Goal: Task Accomplishment & Management: Use online tool/utility

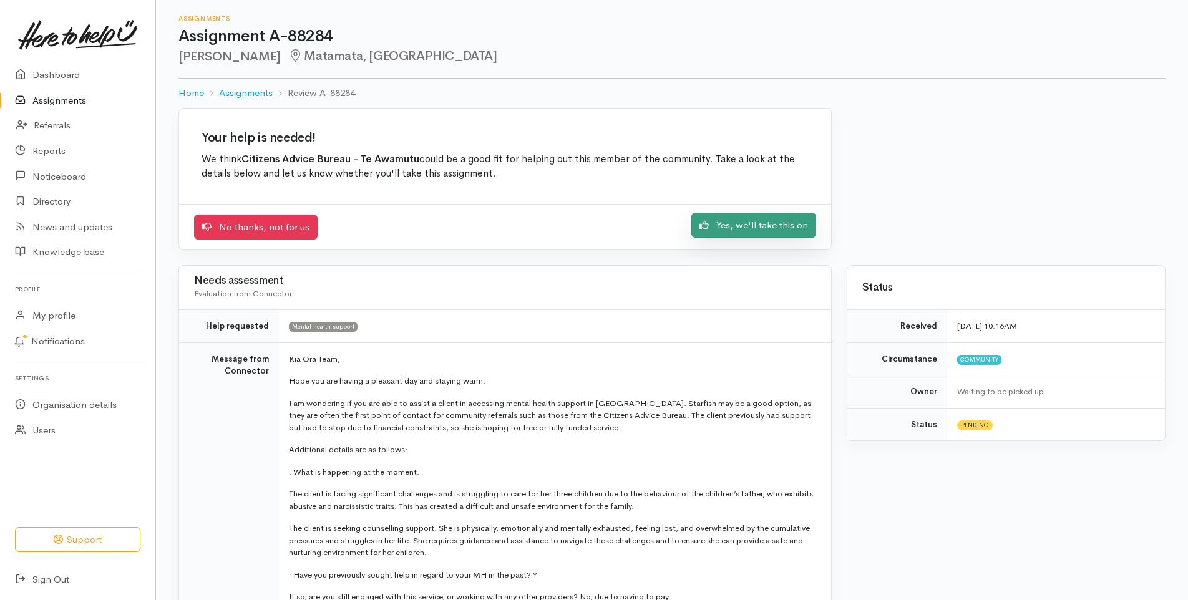
click at [753, 221] on link "Yes, we'll take this on" at bounding box center [753, 226] width 125 height 26
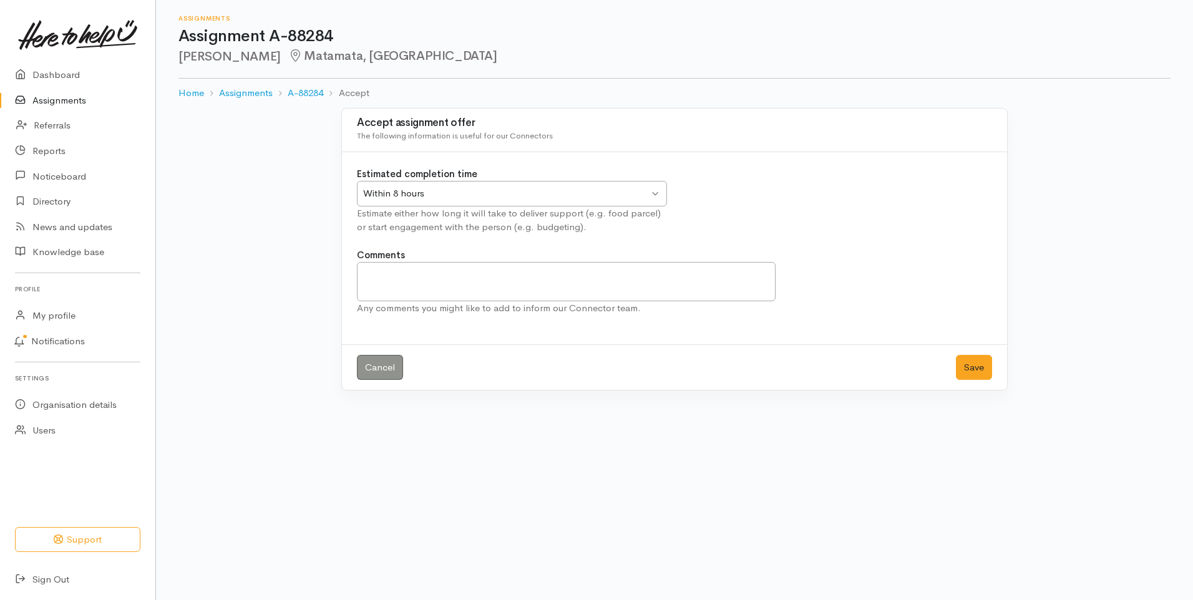
click at [652, 196] on div "Within 8 hours Within 8 hours" at bounding box center [512, 194] width 310 height 26
click at [986, 368] on button "Save" at bounding box center [974, 368] width 36 height 26
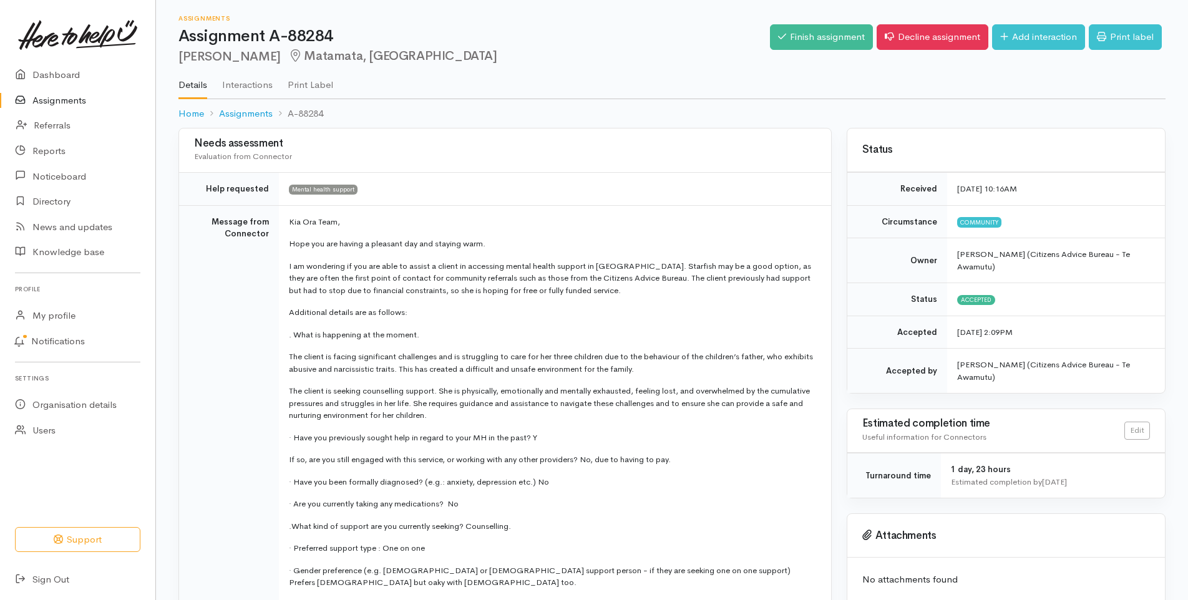
click at [63, 100] on link "Assignments" at bounding box center [77, 101] width 155 height 26
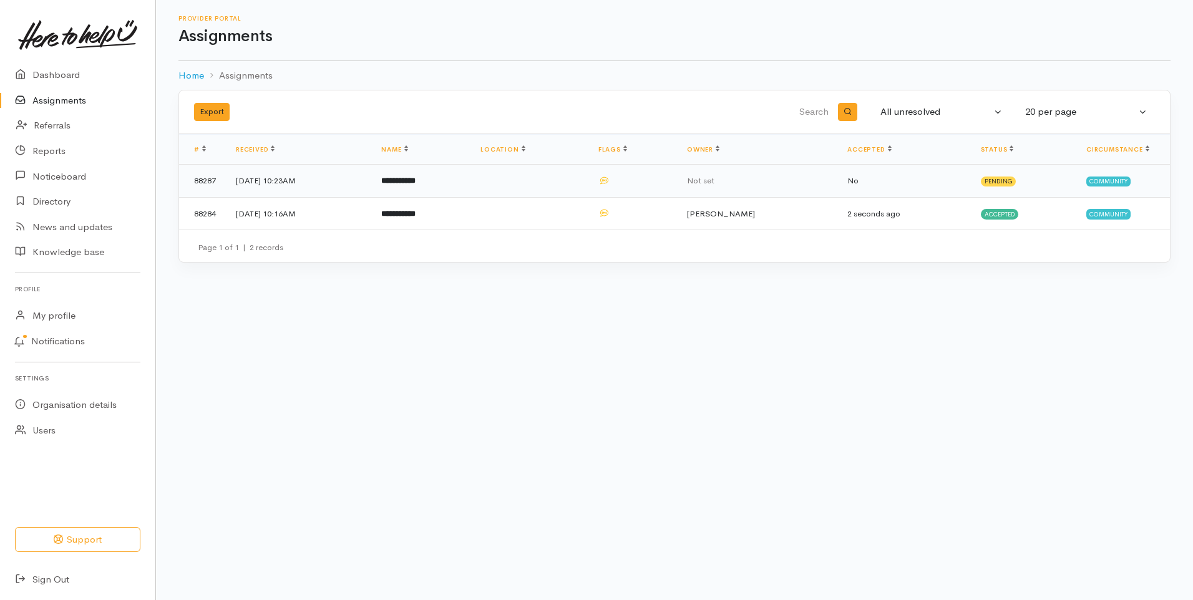
click at [429, 173] on td "**********" at bounding box center [420, 181] width 99 height 33
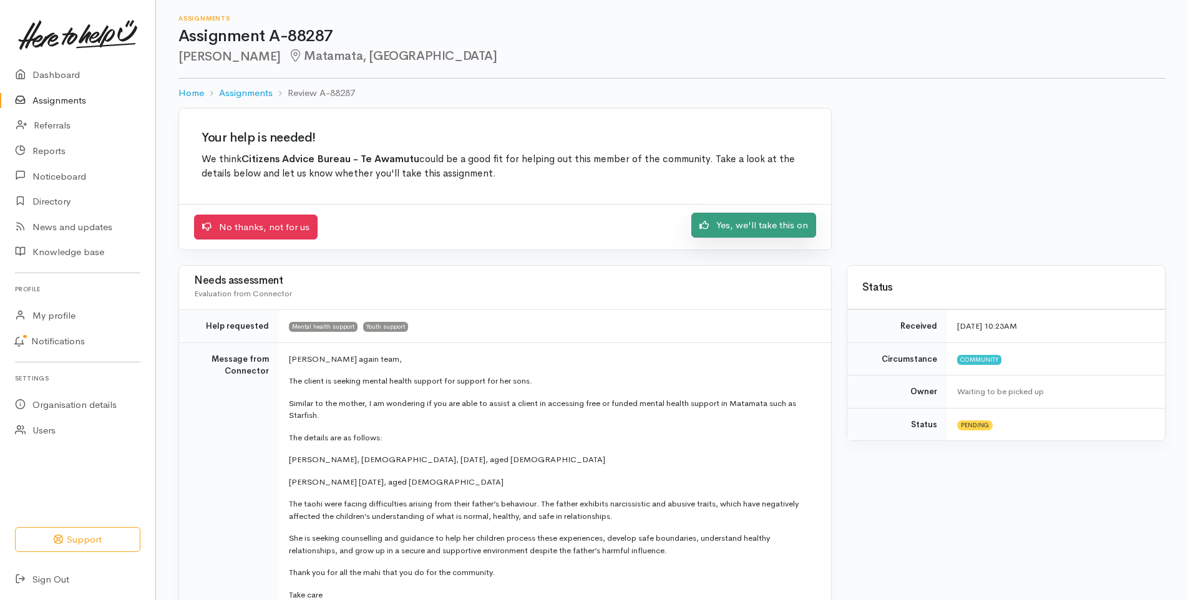
click at [758, 223] on link "Yes, we'll take this on" at bounding box center [753, 226] width 125 height 26
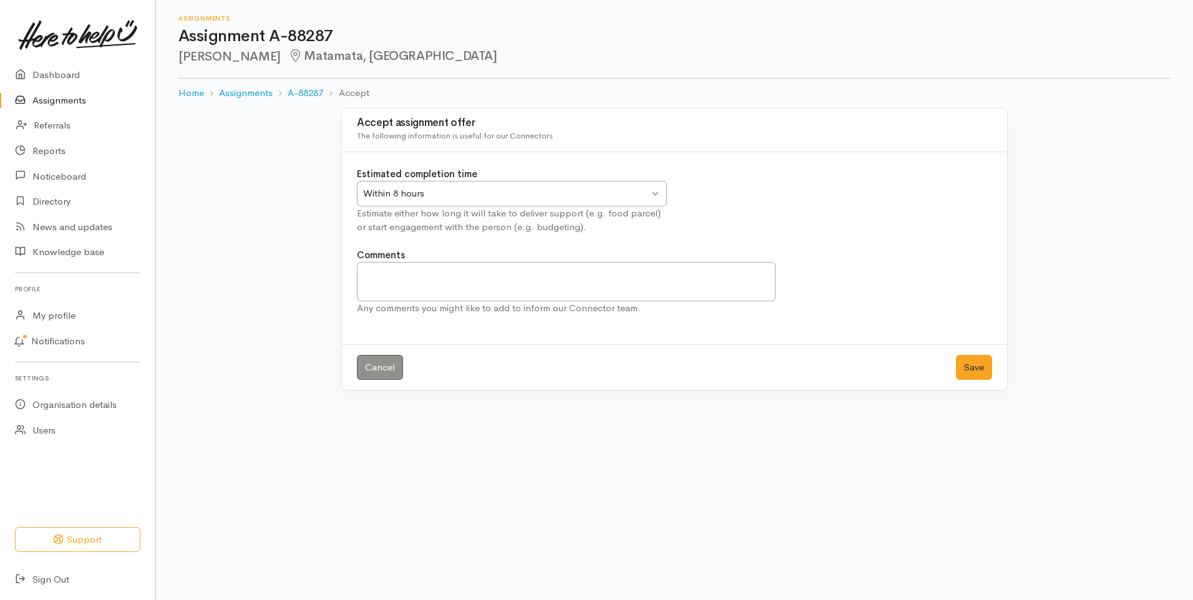
click at [500, 187] on div "Within 8 hours" at bounding box center [506, 194] width 286 height 14
click at [963, 361] on button "Save" at bounding box center [974, 368] width 36 height 26
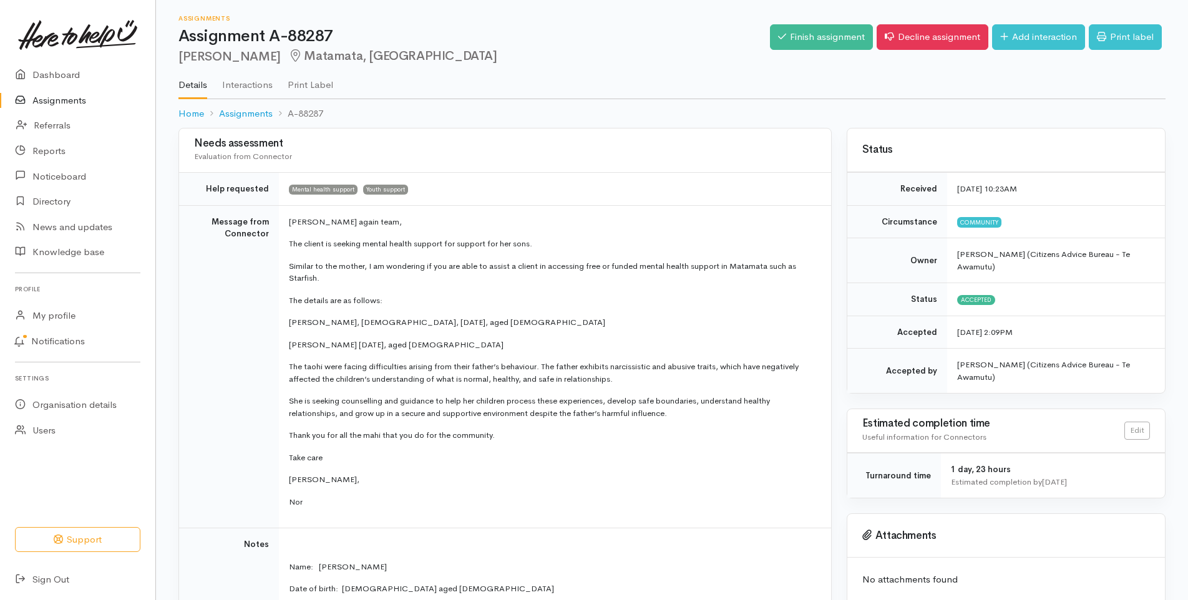
click at [53, 100] on link "Assignments" at bounding box center [77, 101] width 155 height 26
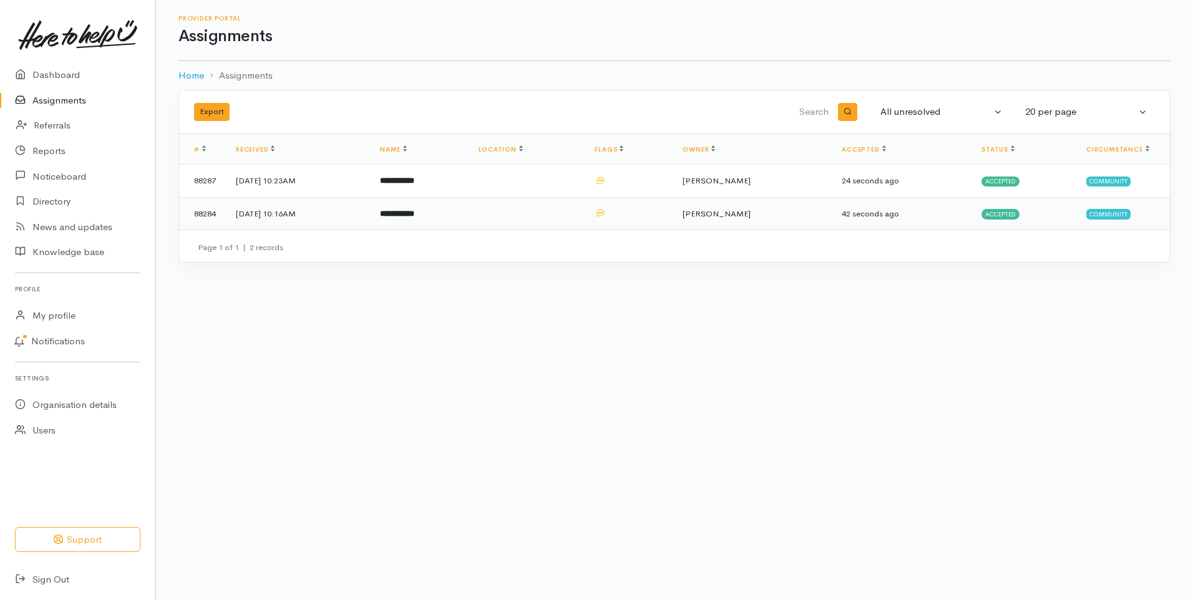
click at [299, 213] on td "[DATE] 10:16AM" at bounding box center [298, 213] width 144 height 32
